Goal: Task Accomplishment & Management: Manage account settings

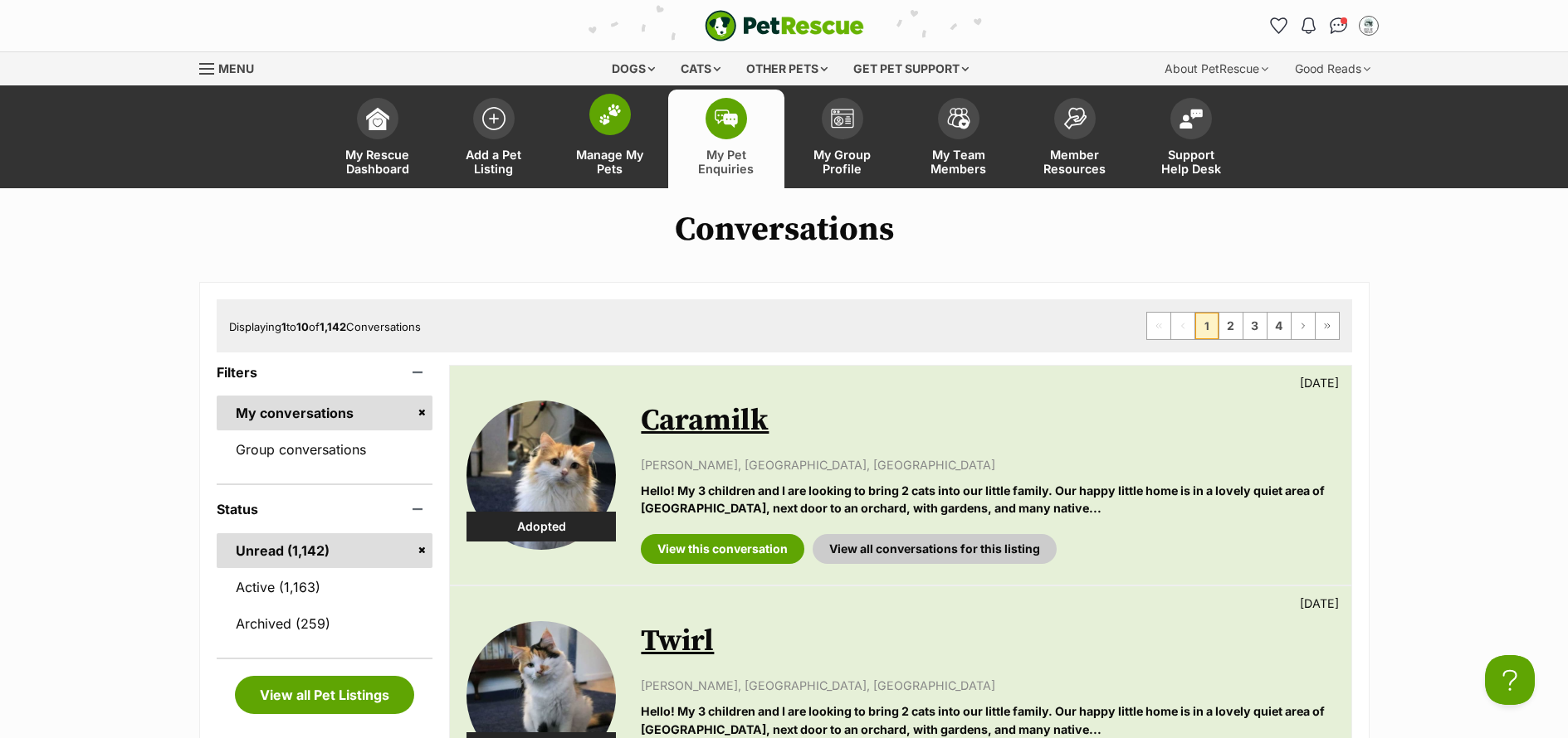
click at [631, 164] on span "Manage My Pets" at bounding box center [610, 161] width 75 height 29
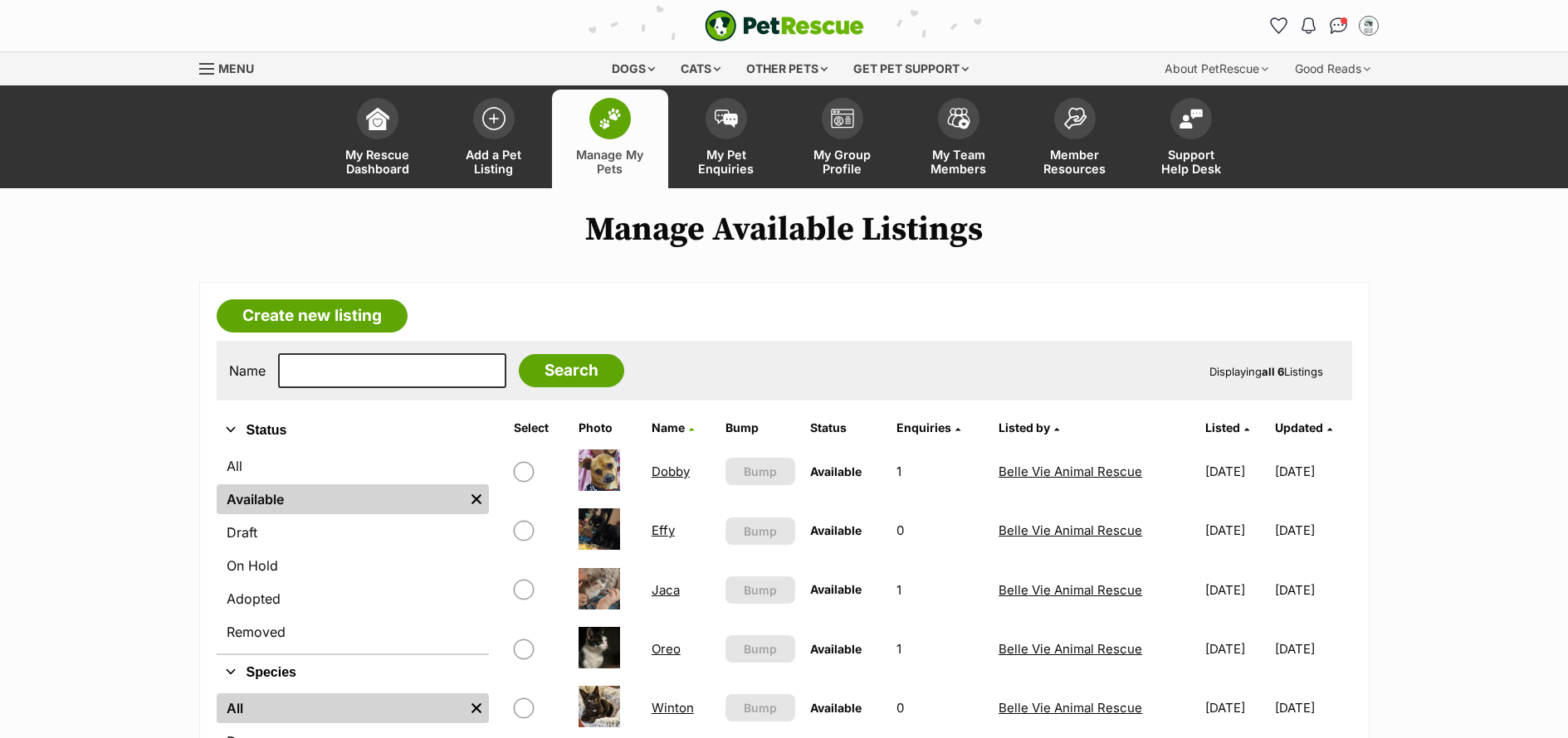
click at [654, 531] on link "Effy" at bounding box center [663, 530] width 23 height 16
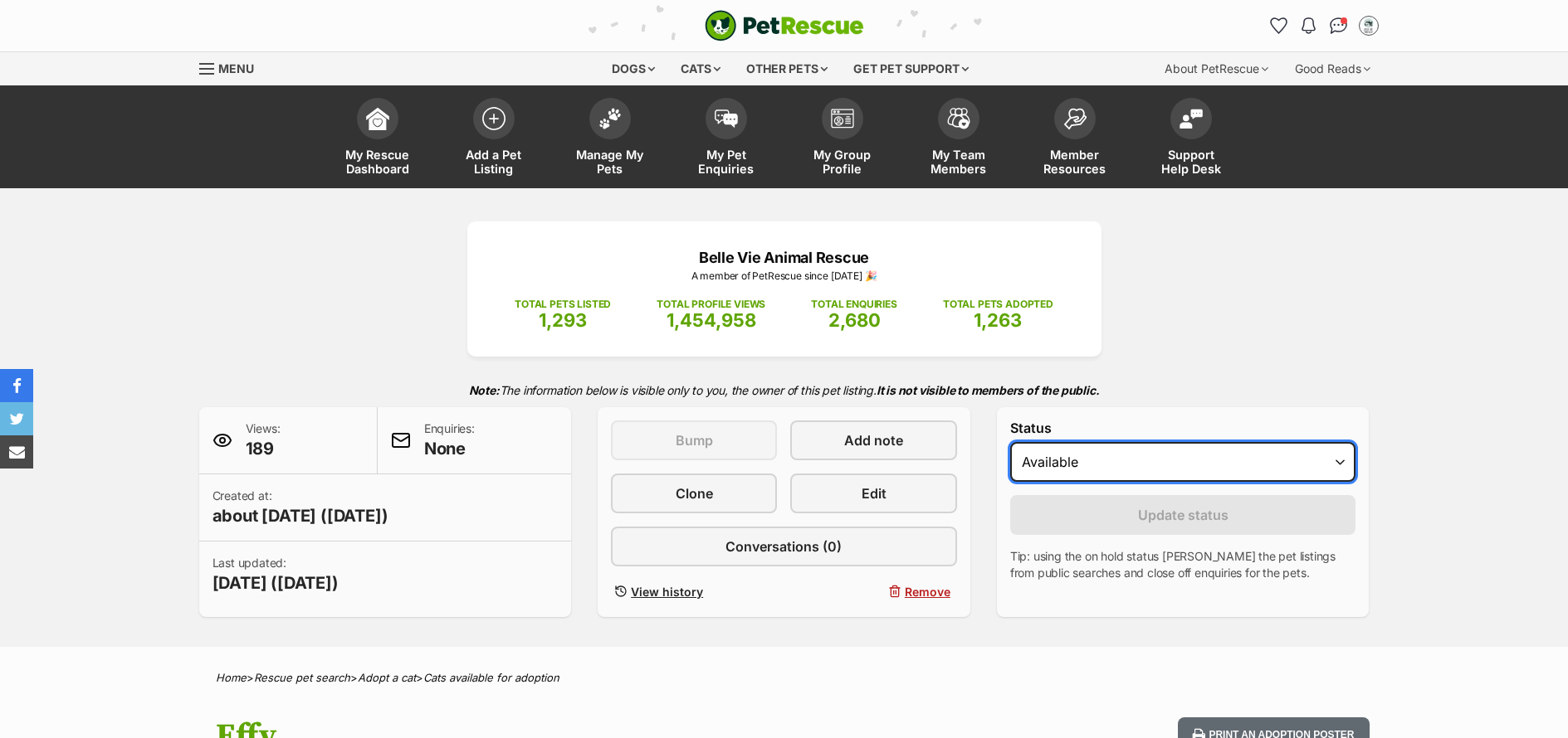
click at [1129, 461] on select "Draft Available On hold Adopted" at bounding box center [1183, 461] width 346 height 40
select select "on_hold"
click at [1010, 442] on select "Draft Available On hold Adopted" at bounding box center [1183, 461] width 346 height 40
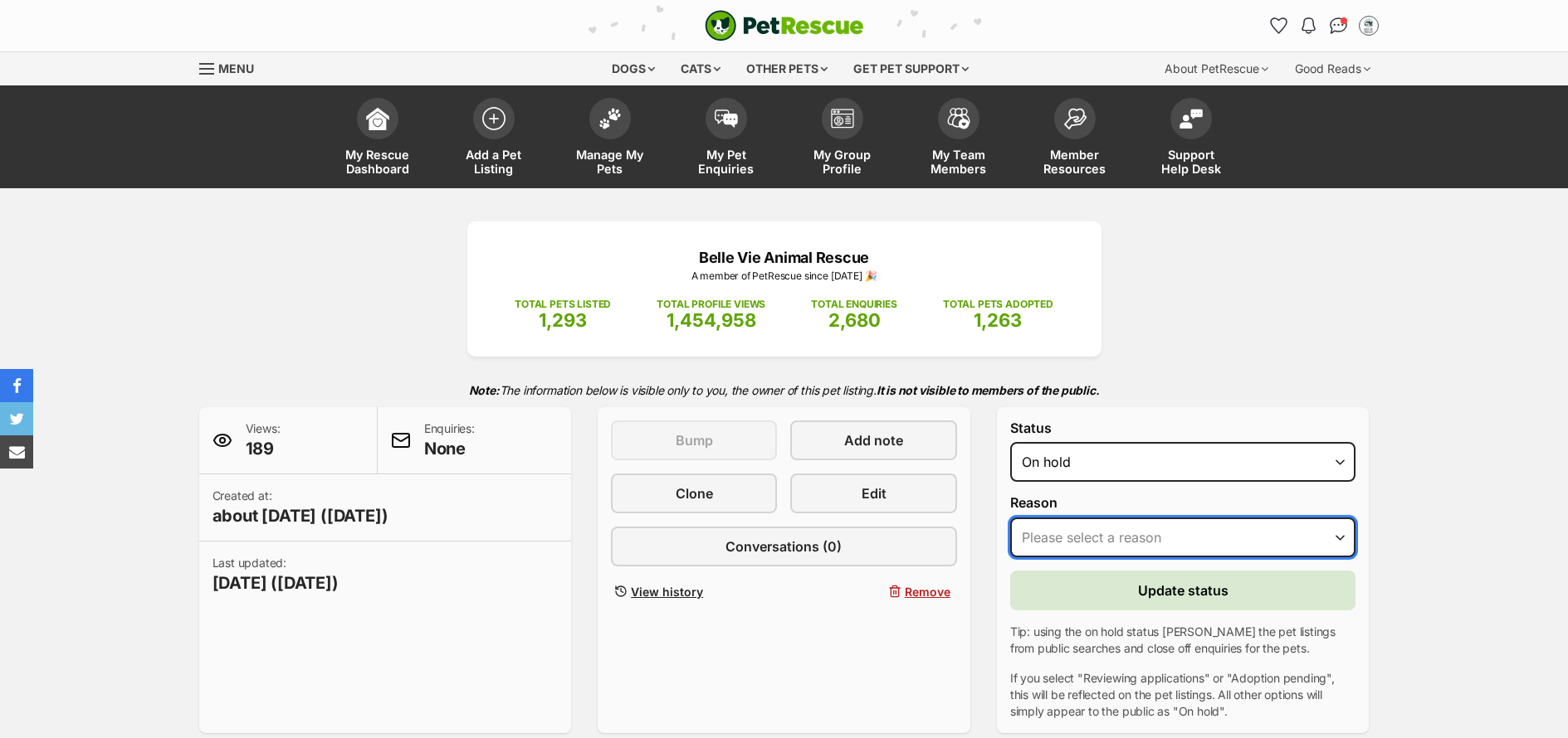
click at [1181, 535] on select "Please select a reason Medical reasons Reviewing applications Adoption pending …" at bounding box center [1183, 537] width 346 height 40
select select "adoption_pending"
click at [1010, 518] on select "Please select a reason Medical reasons Reviewing applications Adoption pending …" at bounding box center [1183, 537] width 346 height 40
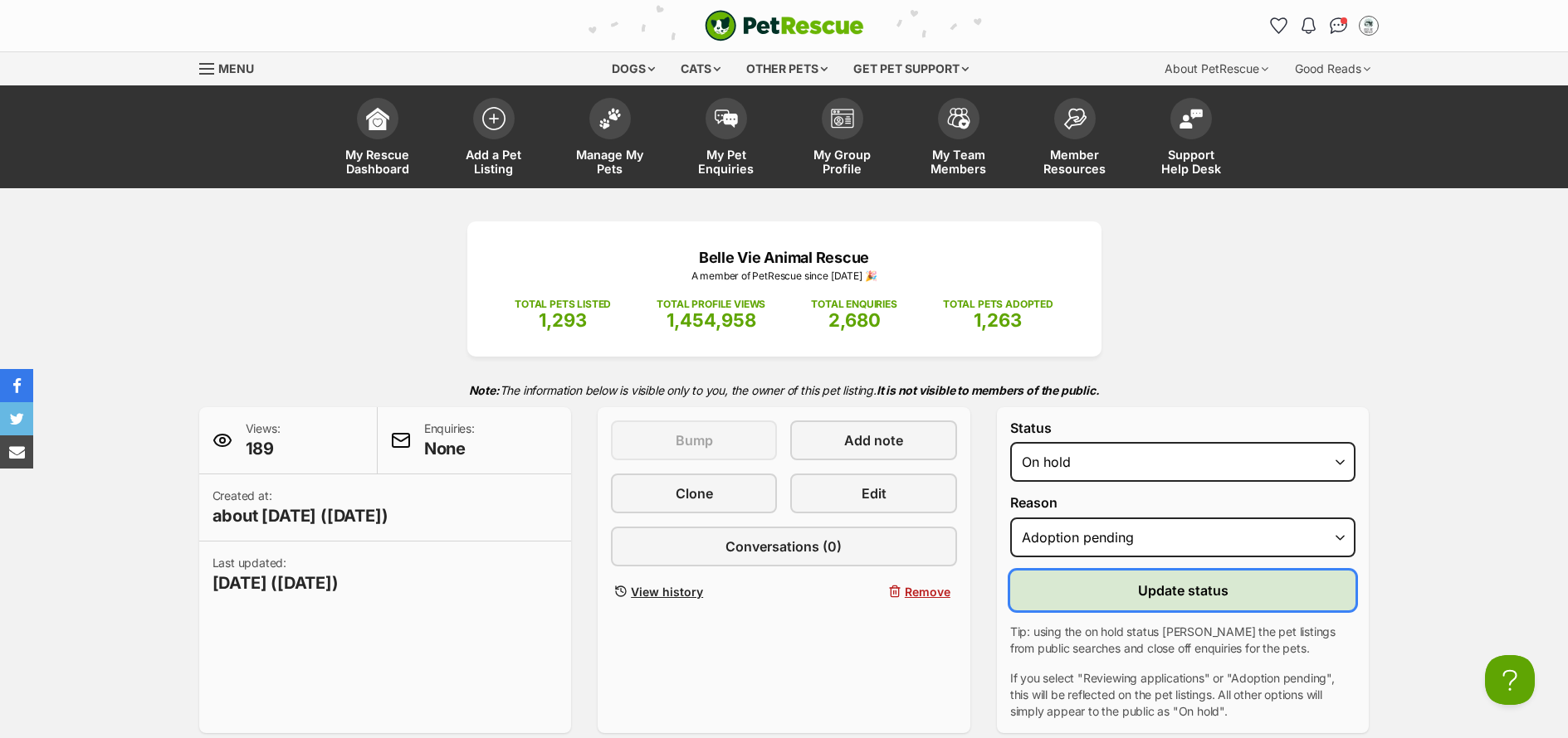
click at [1235, 596] on button "Update status" at bounding box center [1183, 590] width 346 height 40
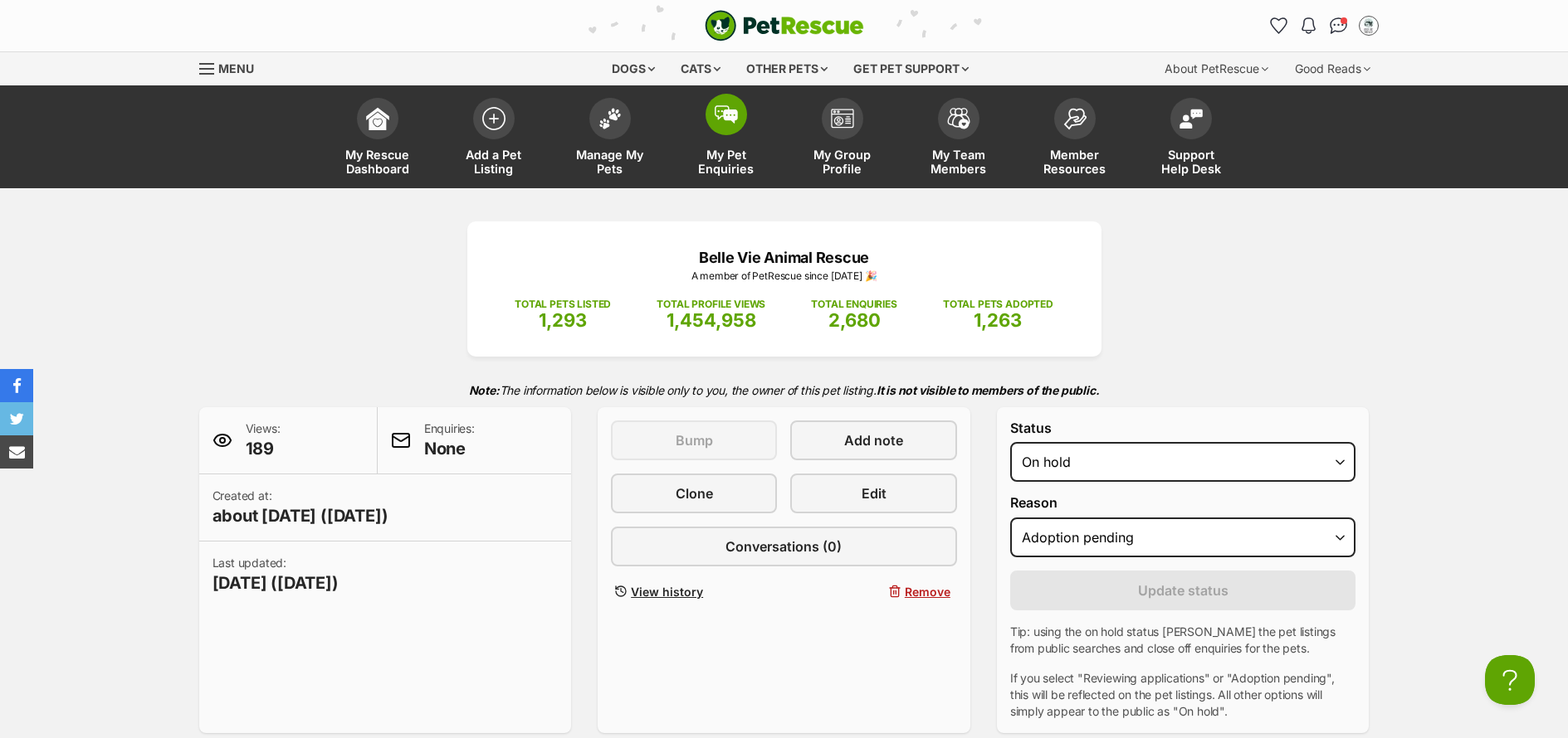
click at [736, 172] on span "My Pet Enquiries" at bounding box center [726, 161] width 75 height 29
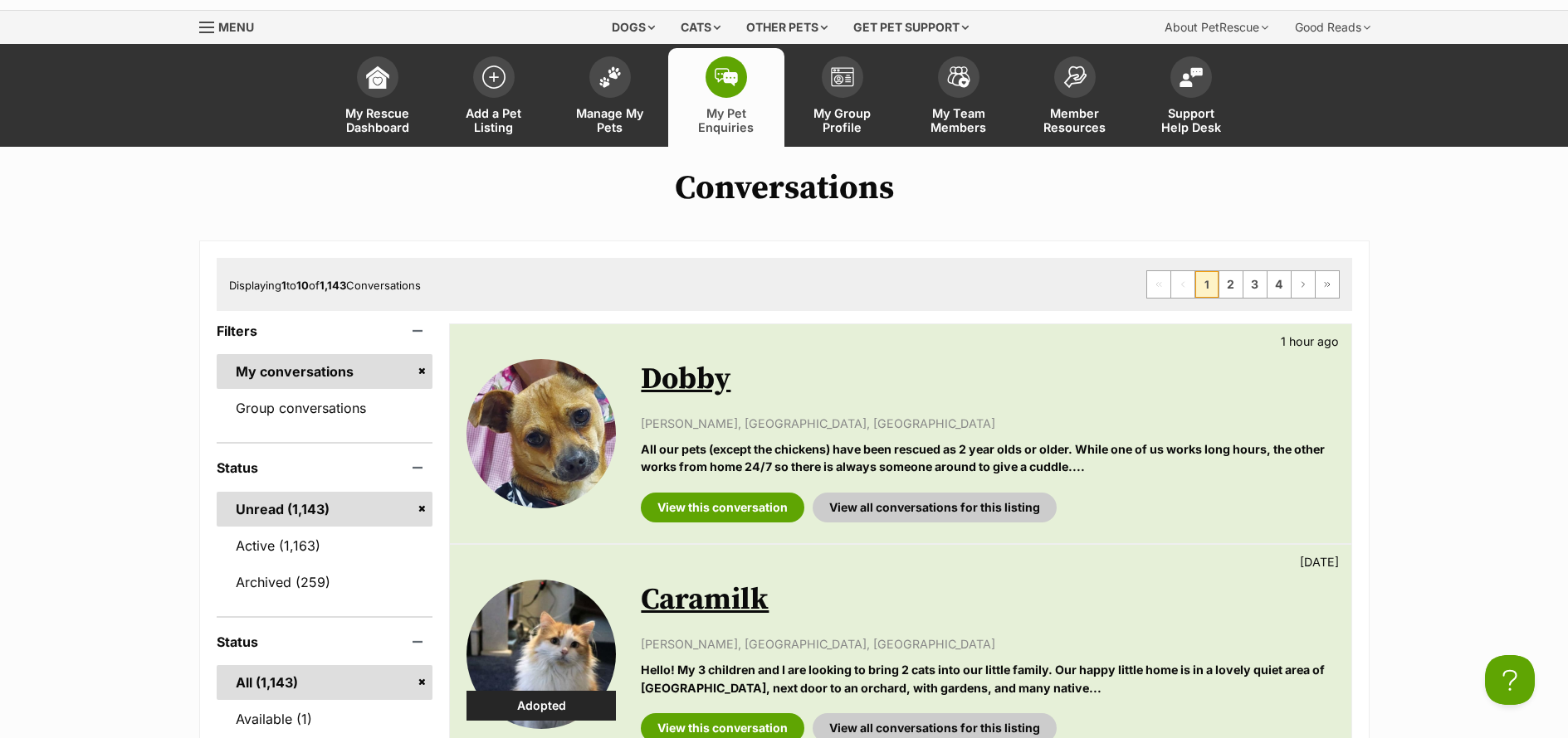
scroll to position [134, 0]
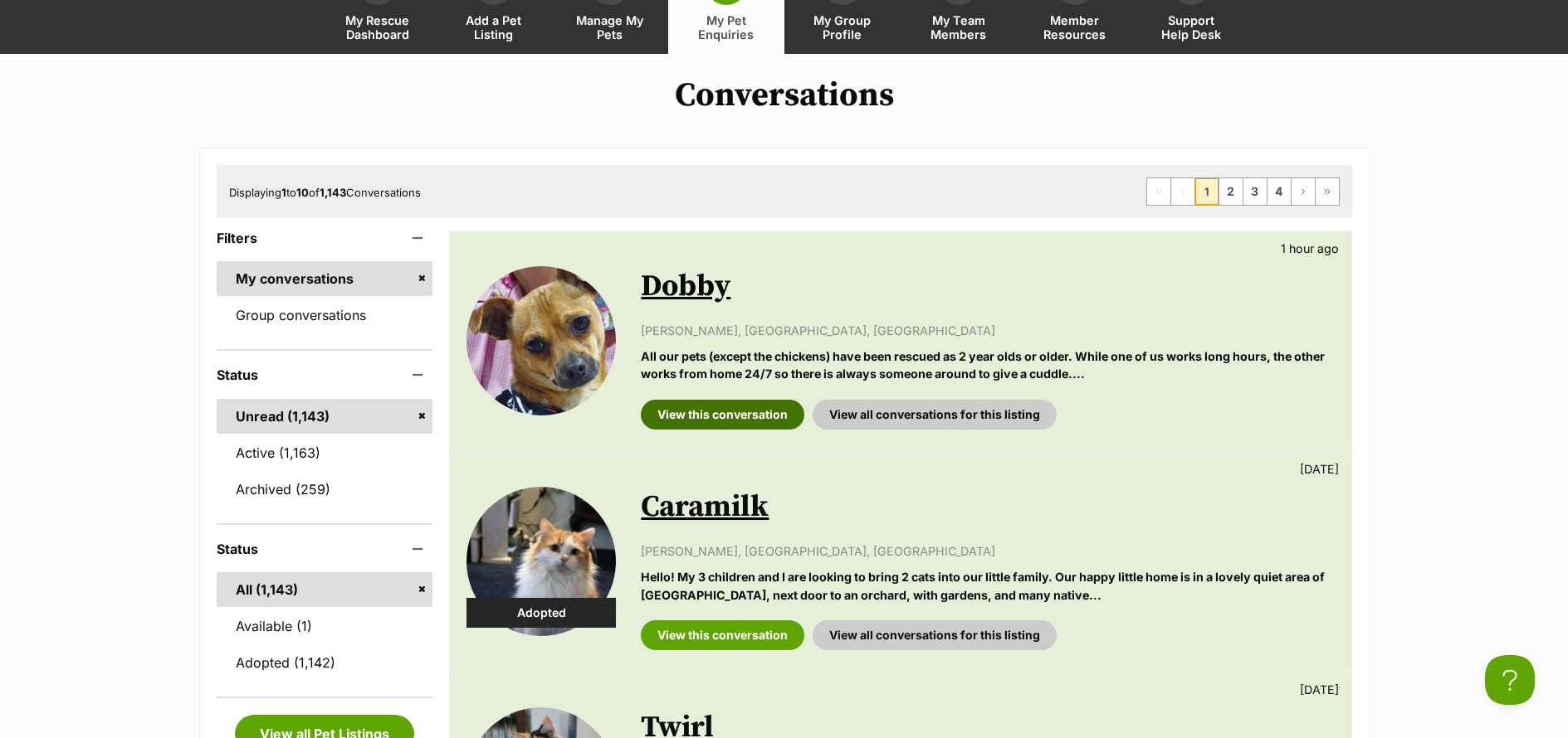
click at [746, 425] on link "View this conversation" at bounding box center [723, 415] width 164 height 29
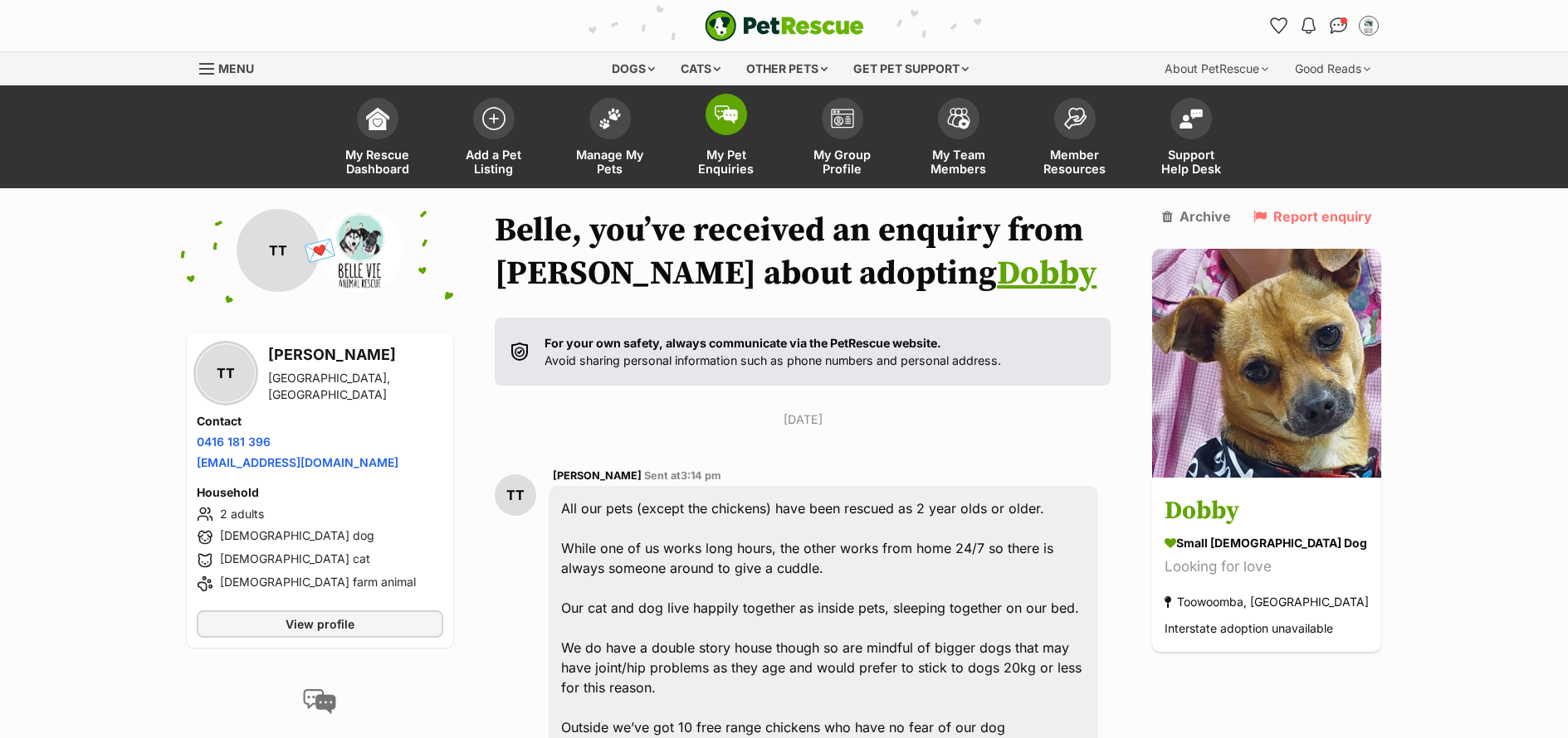
click at [736, 178] on link "My Pet Enquiries" at bounding box center [726, 138] width 116 height 98
